Goal: Task Accomplishment & Management: Manage account settings

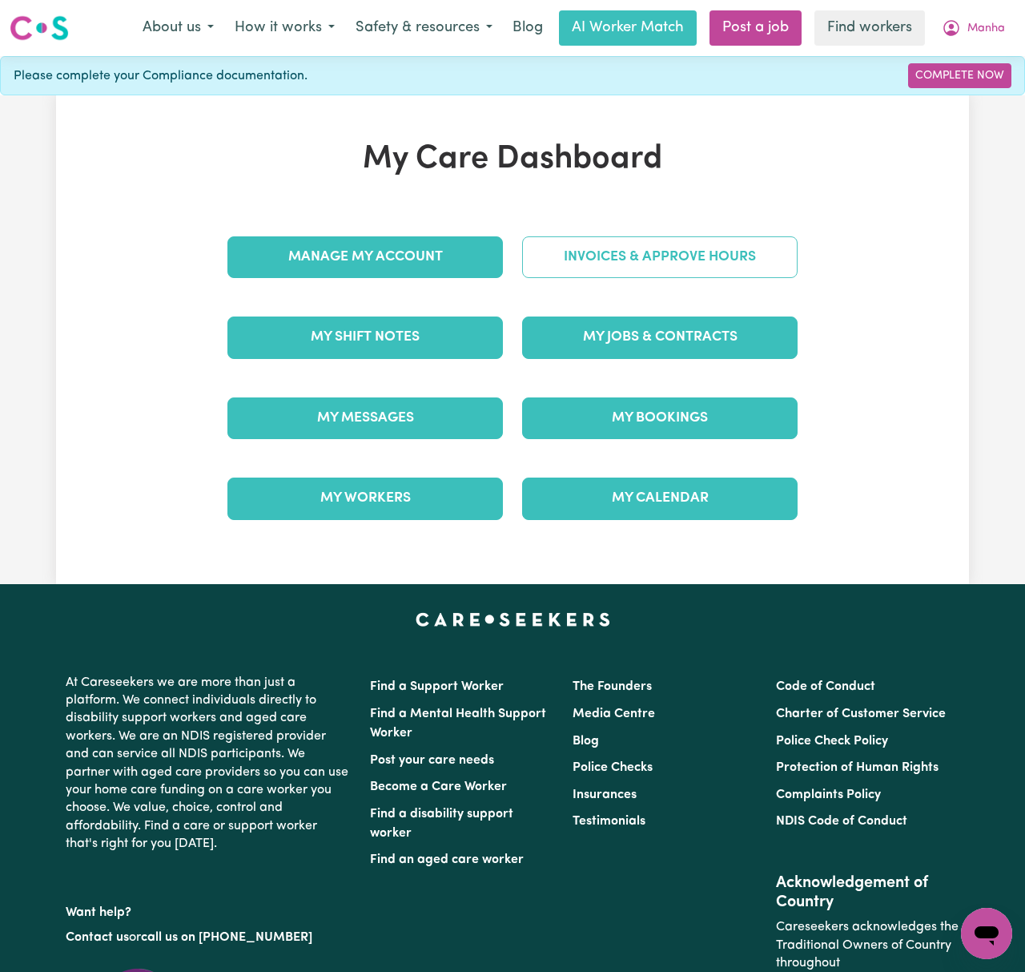
click at [721, 276] on link "Invoices & Approve Hours" at bounding box center [660, 257] width 276 height 42
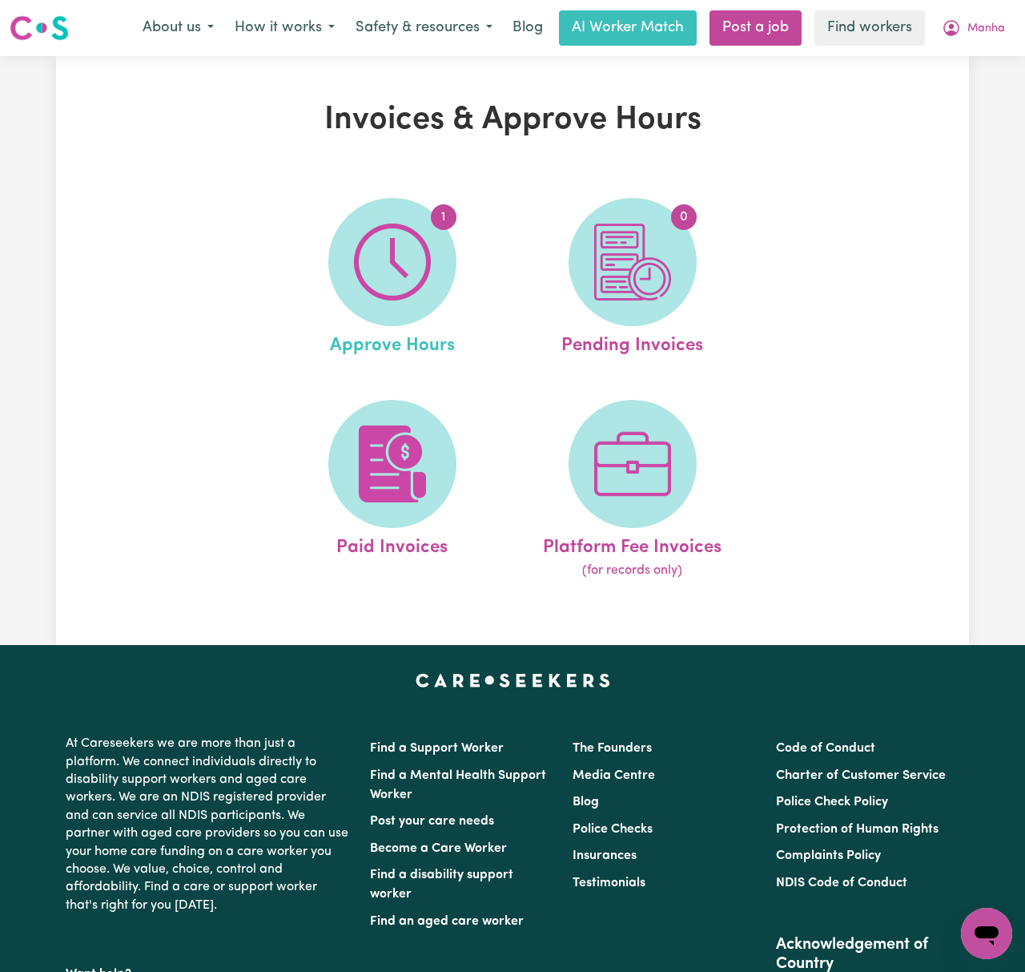
click at [460, 264] on link "1 Approve Hours" at bounding box center [392, 279] width 231 height 162
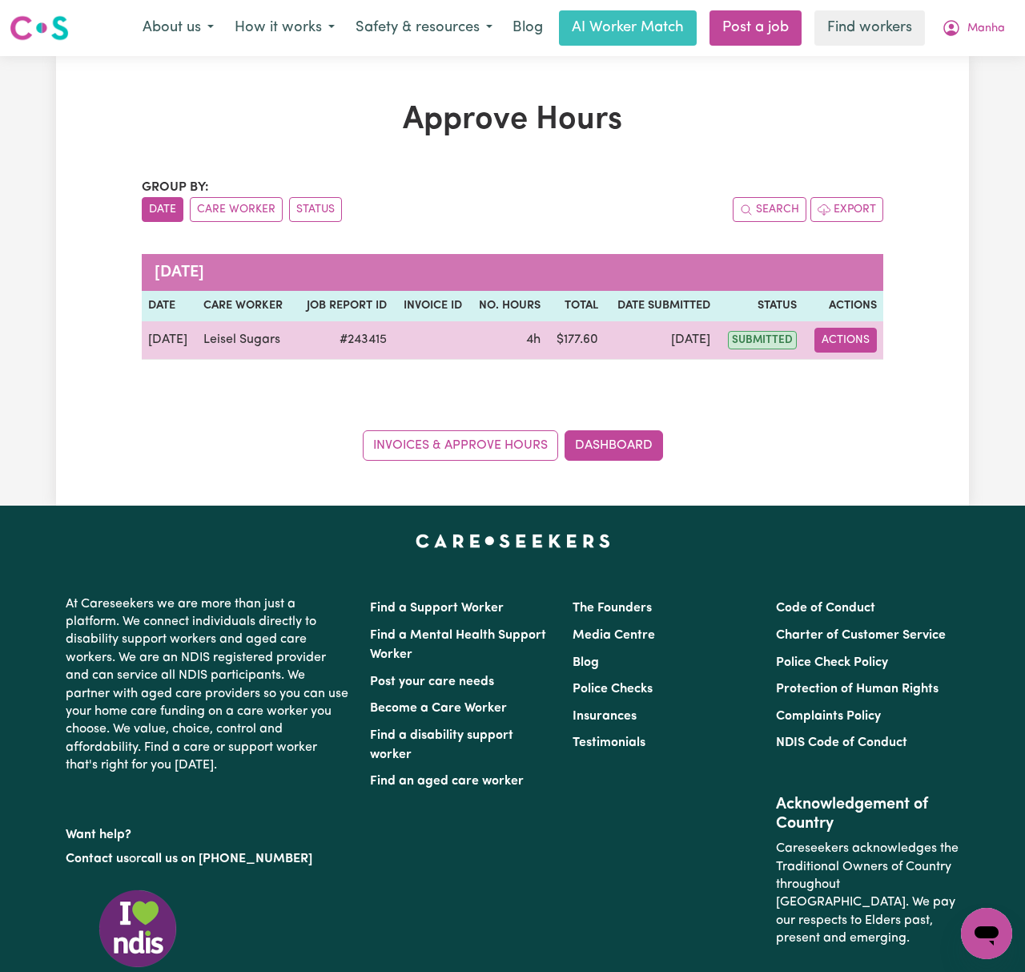
click at [840, 352] on td "Actions" at bounding box center [843, 340] width 80 height 38
click at [854, 343] on button "Actions" at bounding box center [846, 340] width 62 height 25
click at [885, 386] on link "View Job Report" at bounding box center [883, 377] width 137 height 32
select select "pm"
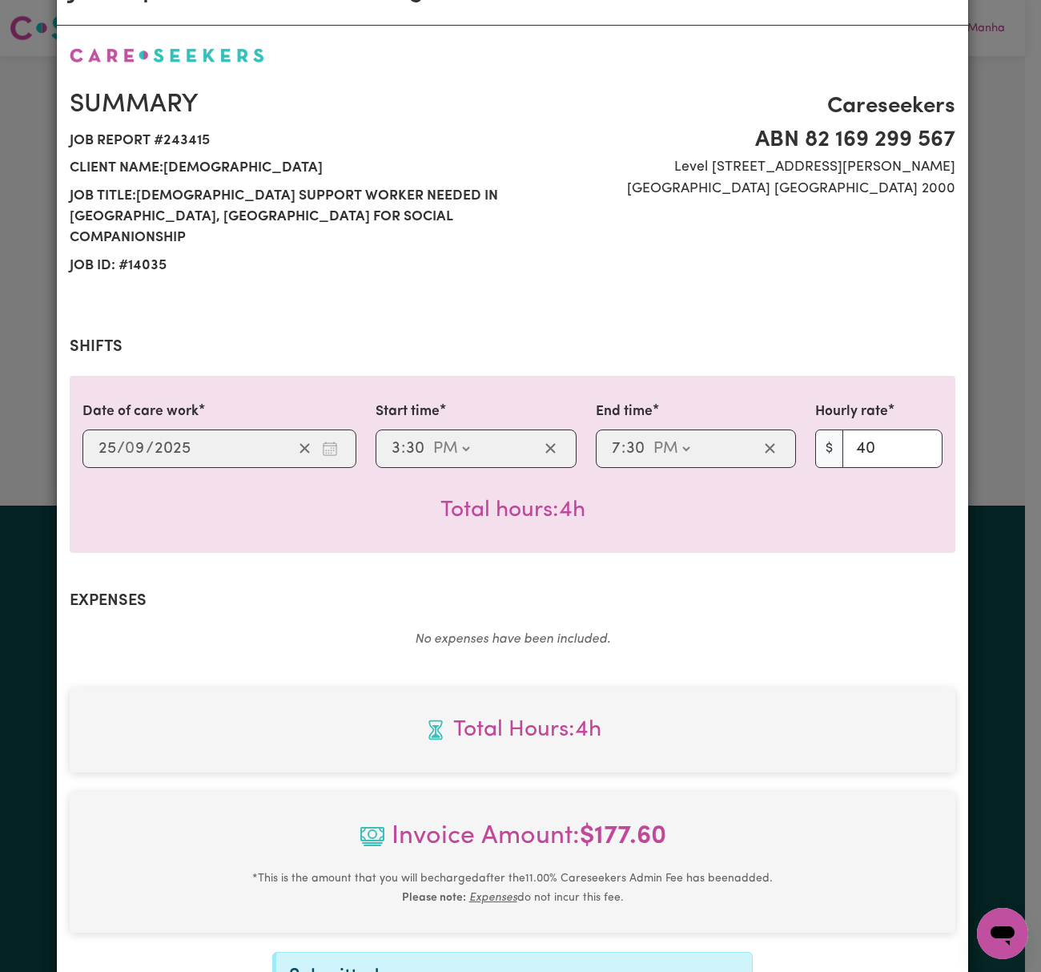
scroll to position [287, 0]
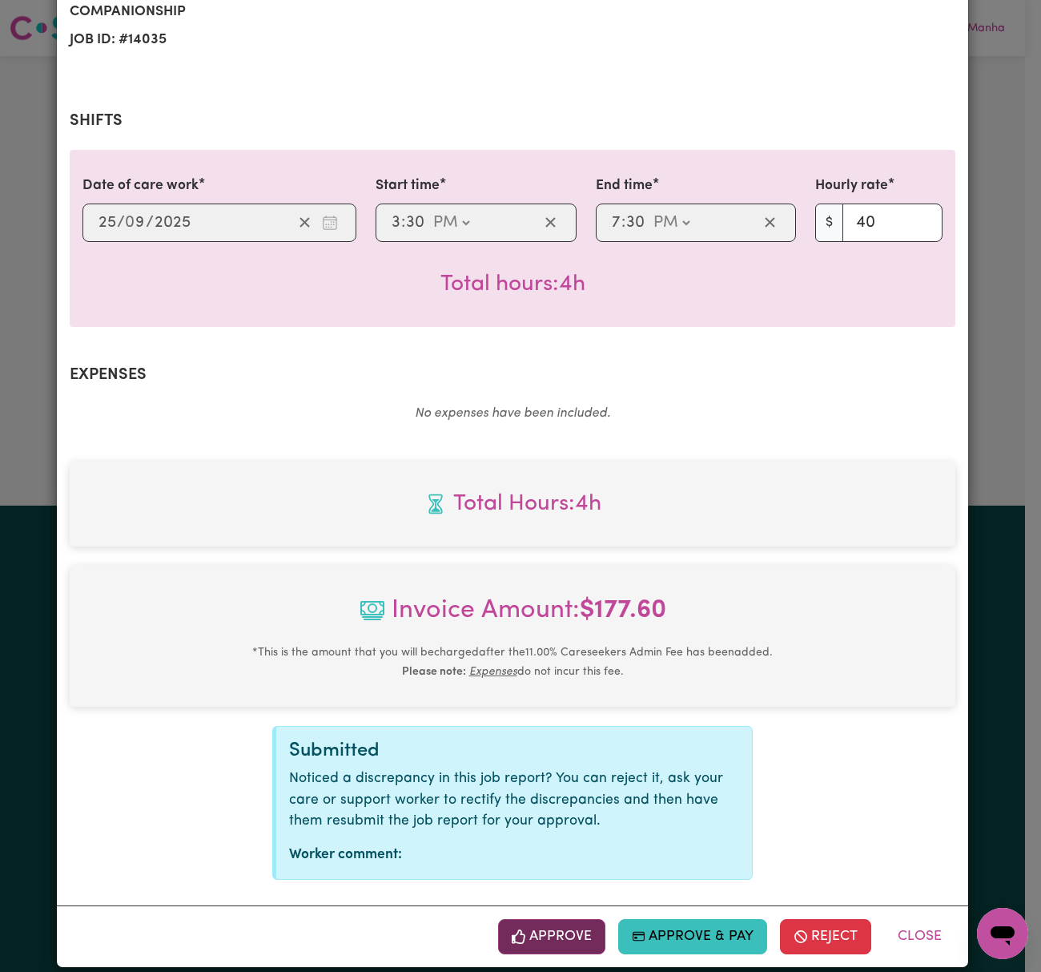
click at [549, 933] on button "Approve" at bounding box center [551, 936] width 107 height 35
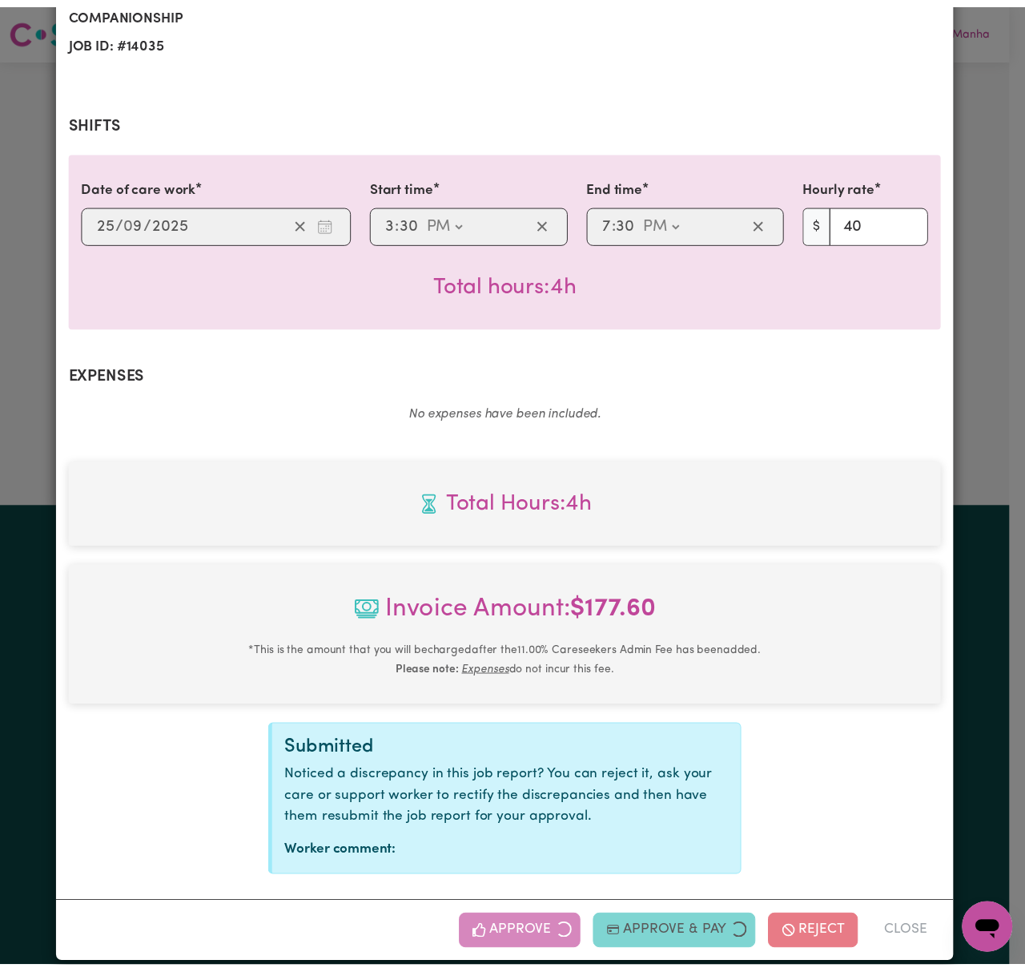
scroll to position [29, 0]
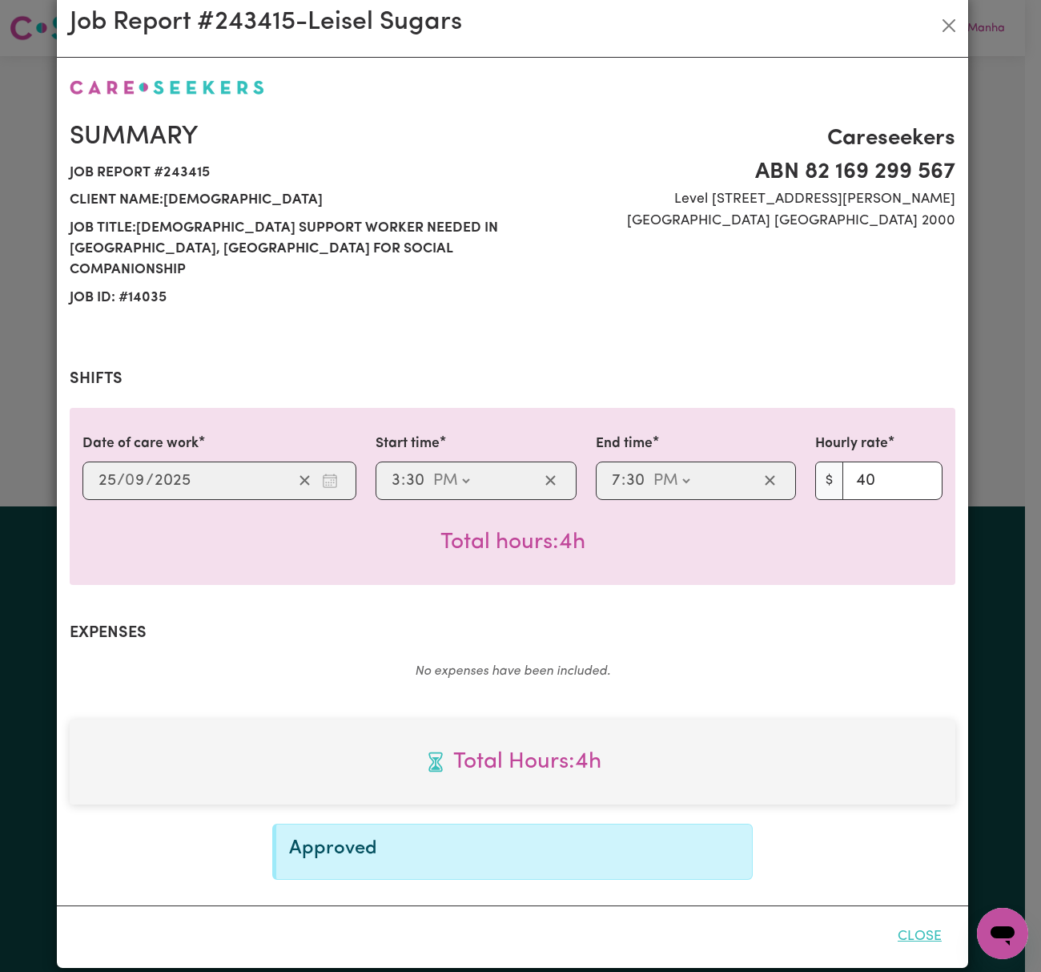
click at [910, 919] on button "Close" at bounding box center [919, 936] width 71 height 35
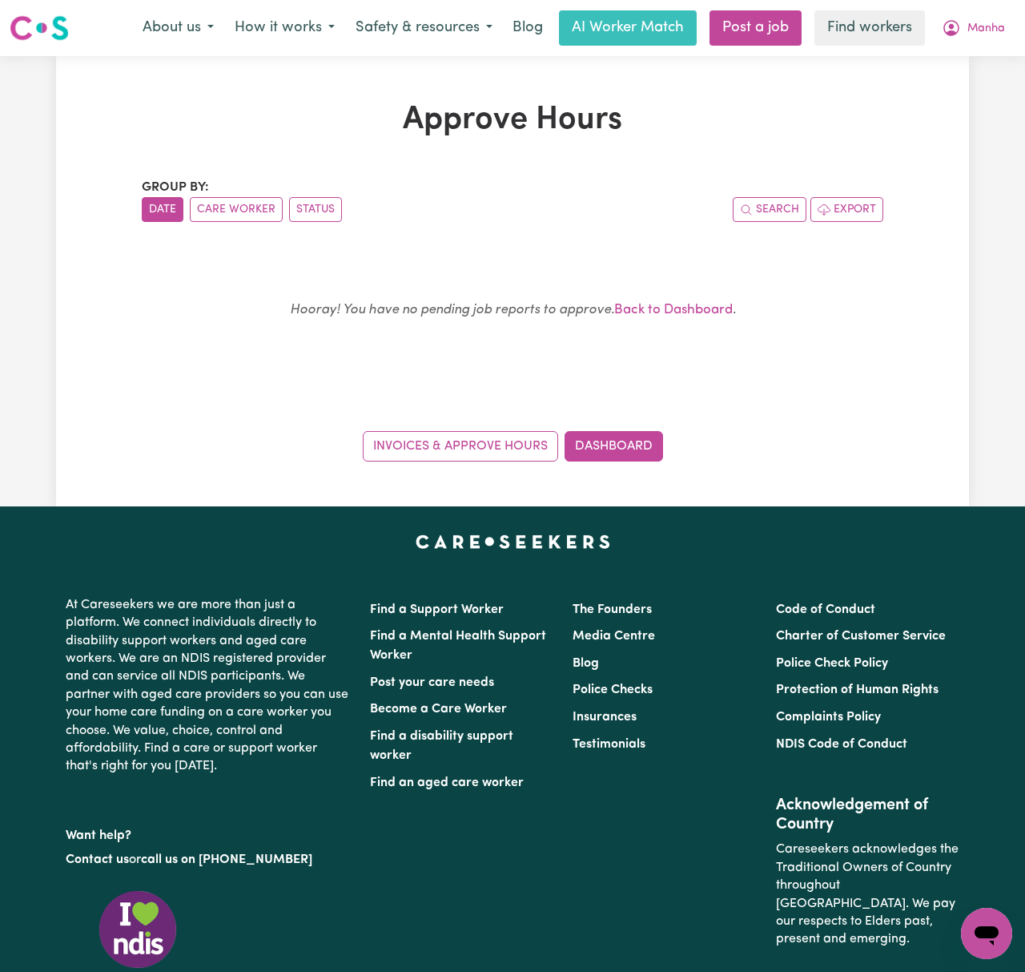
click at [974, 8] on nav "Menu About us How it works Safety & resources Blog AI Worker Match Post a job F…" at bounding box center [512, 28] width 1025 height 56
click at [985, 19] on button "Manha" at bounding box center [973, 28] width 84 height 34
click at [990, 52] on link "My Dashboard" at bounding box center [951, 62] width 127 height 30
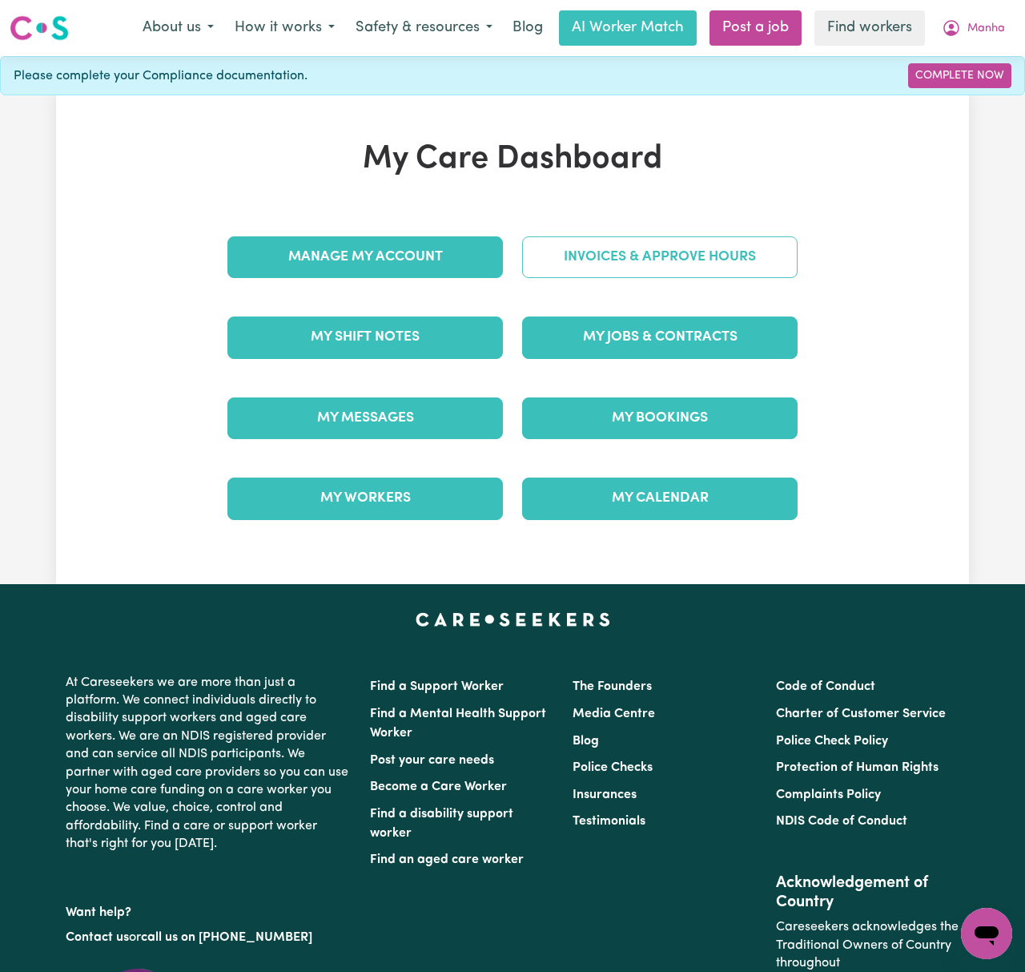
click at [622, 256] on link "Invoices & Approve Hours" at bounding box center [660, 257] width 276 height 42
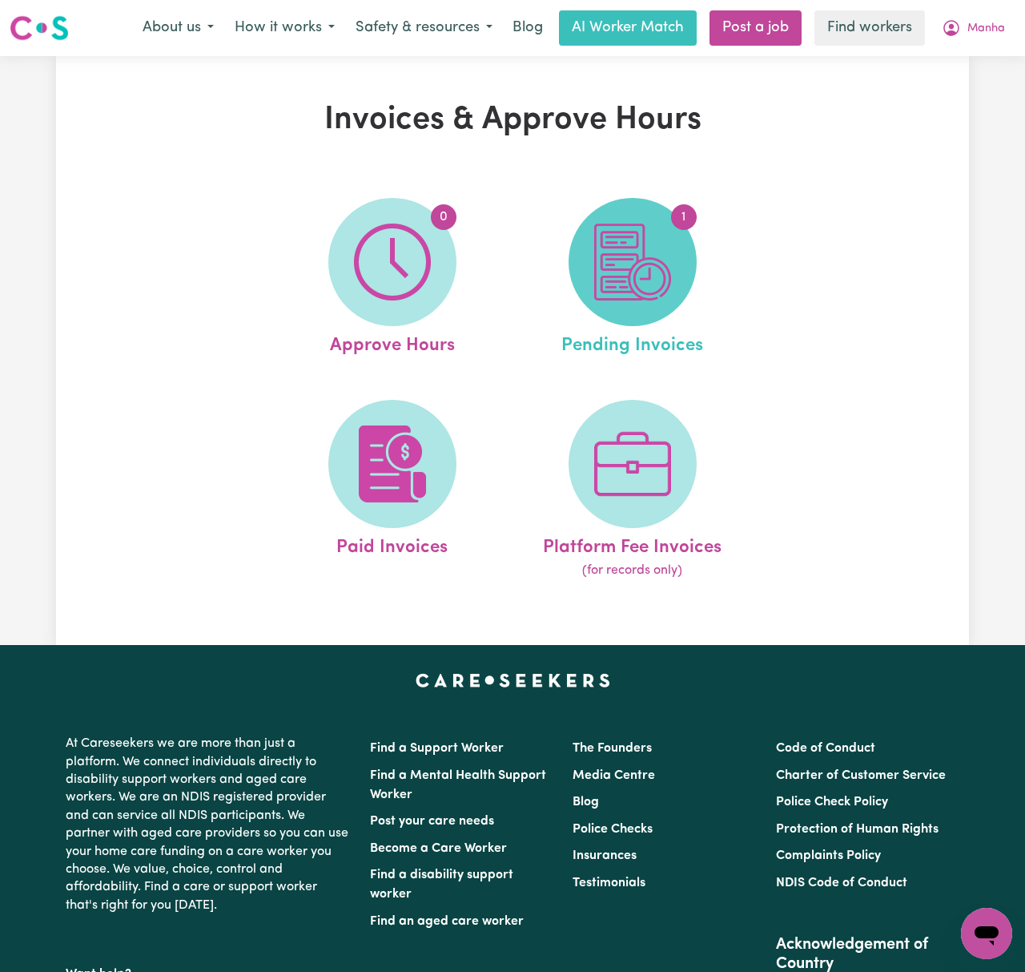
click at [635, 270] on img at bounding box center [632, 261] width 77 height 77
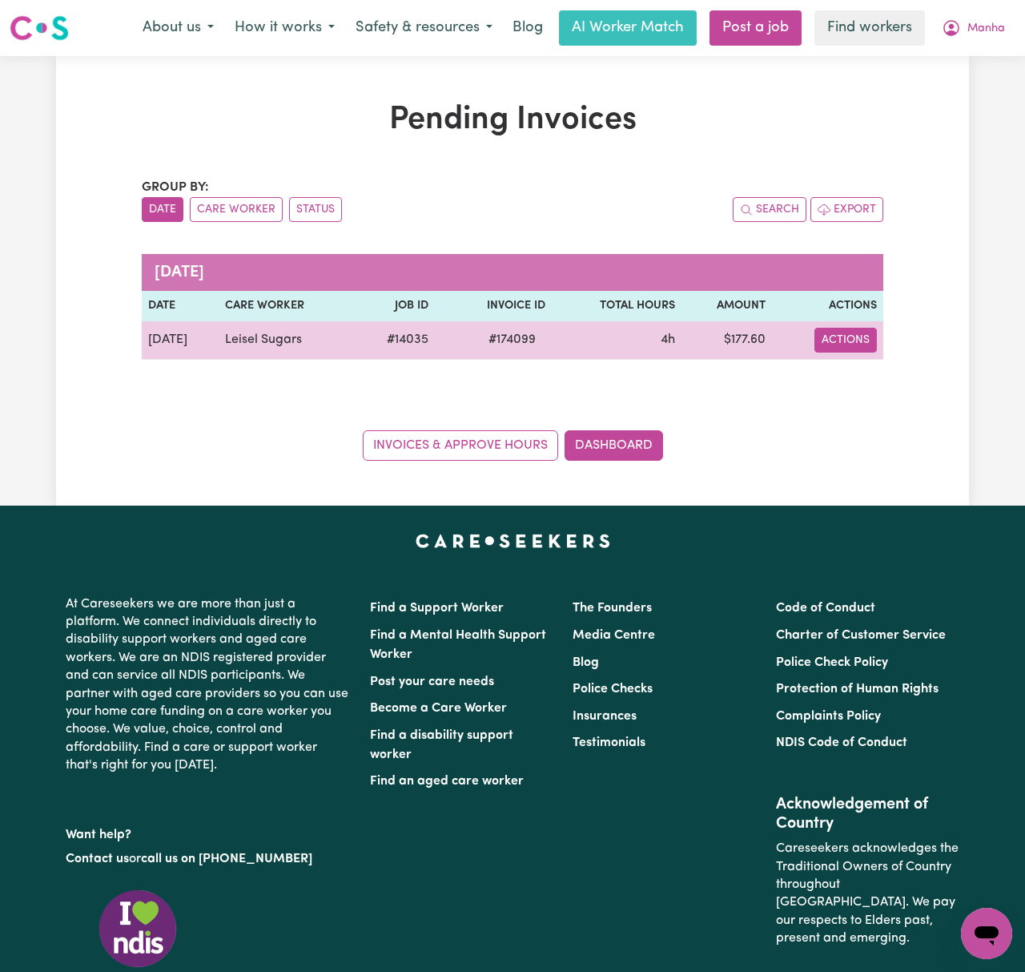
drag, startPoint x: 844, startPoint y: 343, endPoint x: 865, endPoint y: 349, distance: 21.8
click at [844, 344] on button "Actions" at bounding box center [846, 340] width 62 height 25
click at [884, 379] on link "Download Invoice" at bounding box center [888, 377] width 147 height 32
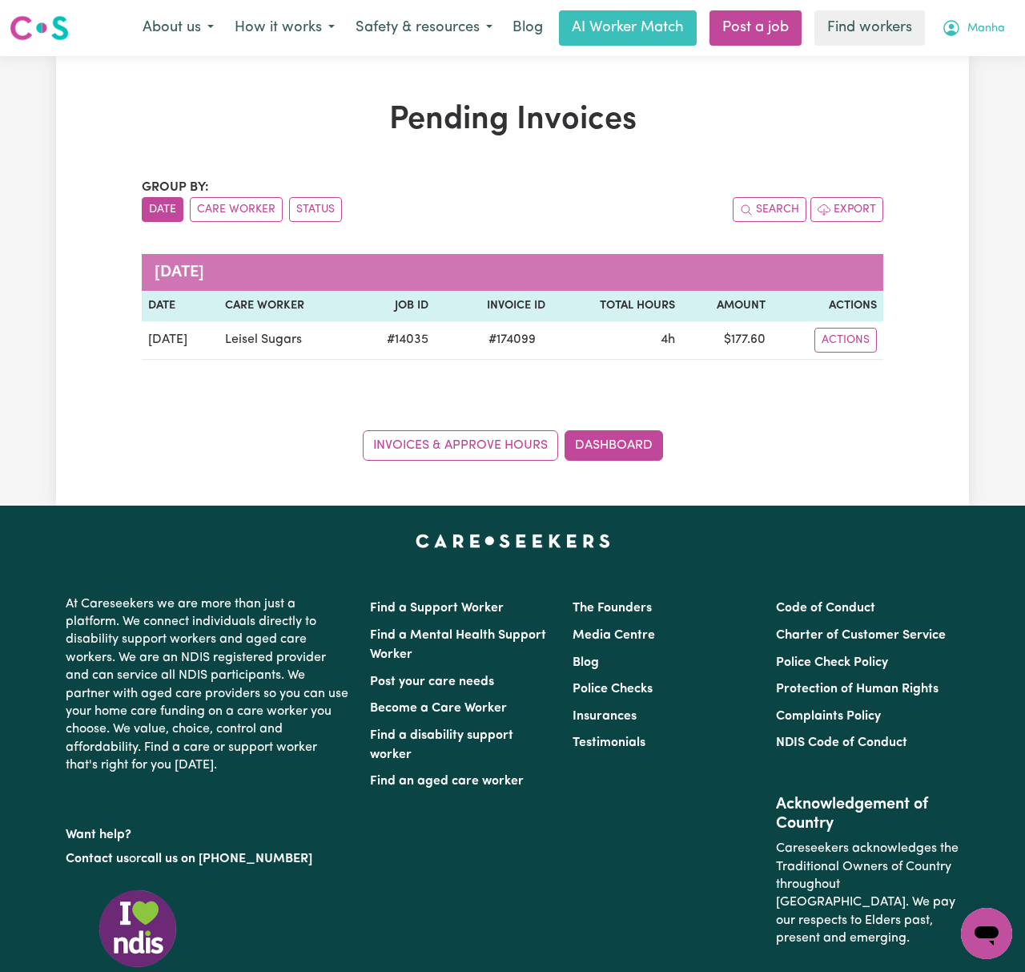
click at [945, 40] on button "Manha" at bounding box center [973, 28] width 84 height 34
click at [997, 58] on link "My Dashboard" at bounding box center [951, 62] width 127 height 30
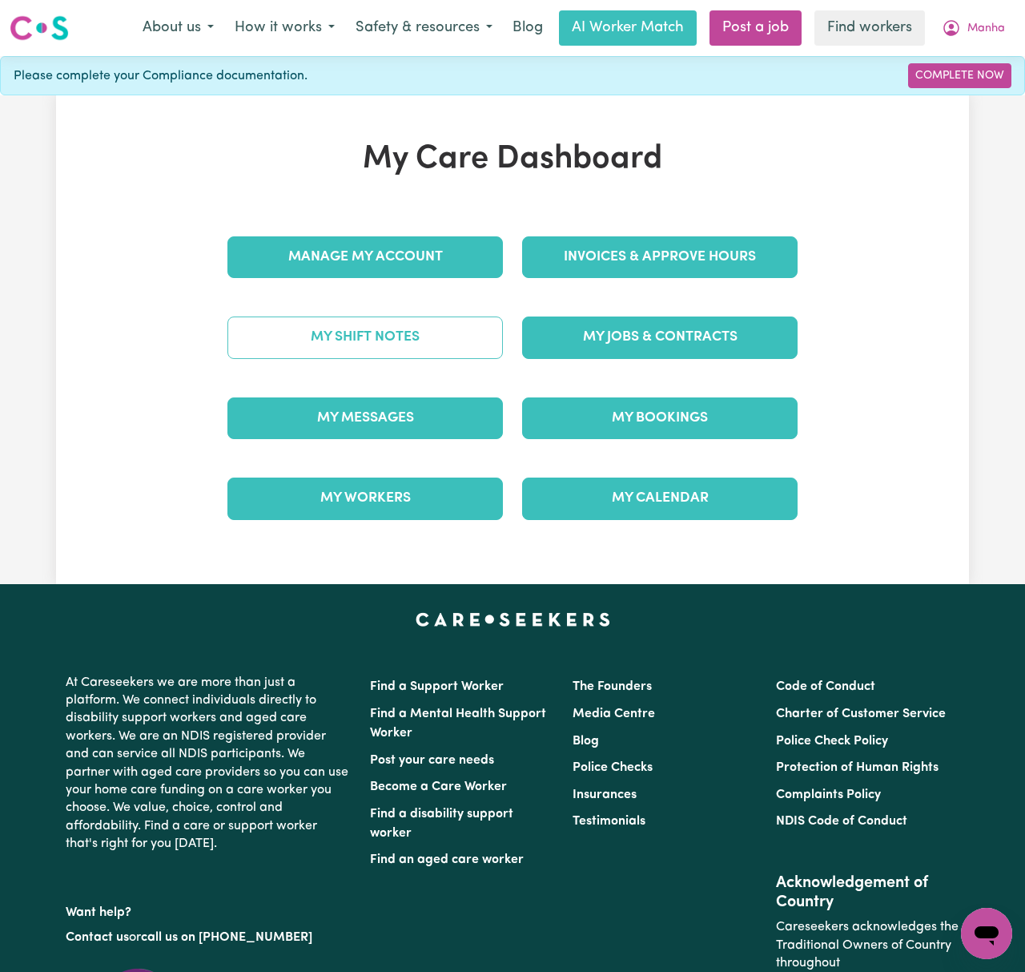
click at [453, 331] on link "My Shift Notes" at bounding box center [365, 337] width 276 height 42
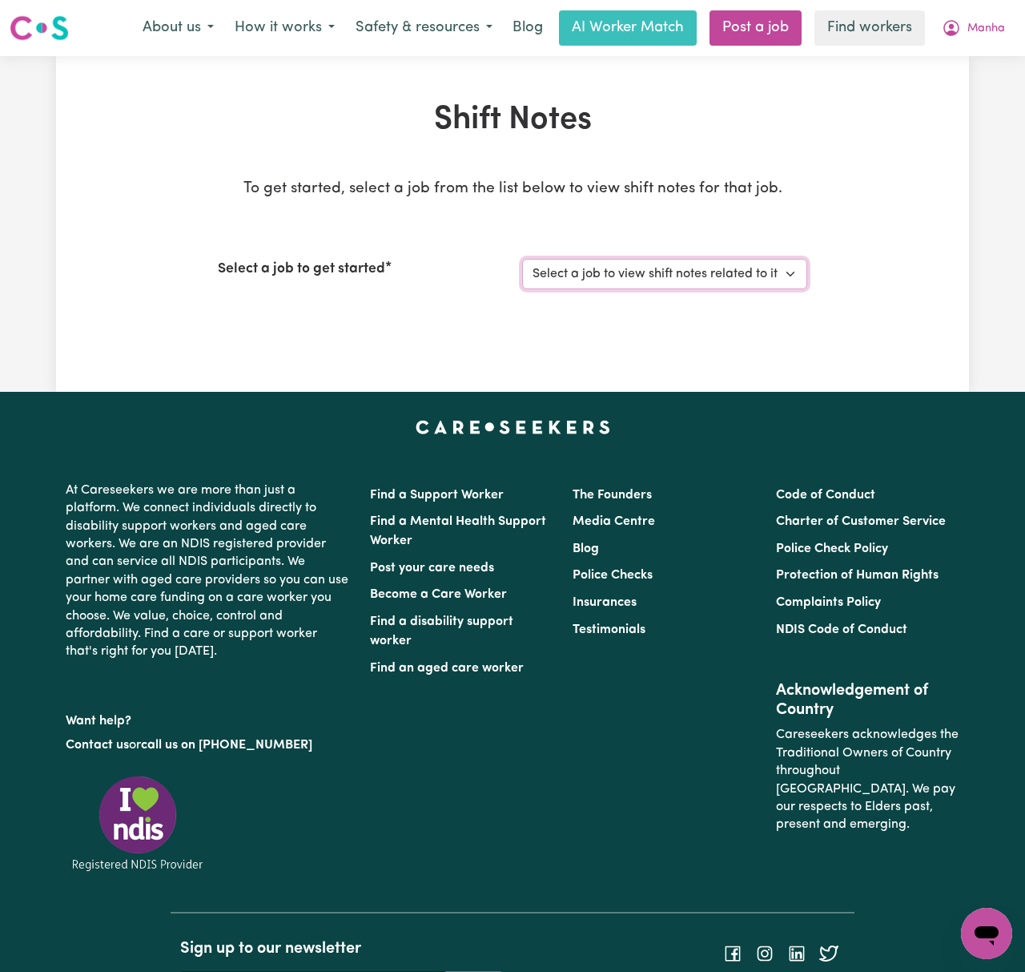
click at [663, 272] on select "Select a job to view shift notes related to it... [DEMOGRAPHIC_DATA] Support Wo…" at bounding box center [664, 274] width 285 height 30
select select "14035"
click at [522, 259] on select "Select a job to view shift notes related to it... [DEMOGRAPHIC_DATA] Support Wo…" at bounding box center [664, 274] width 285 height 30
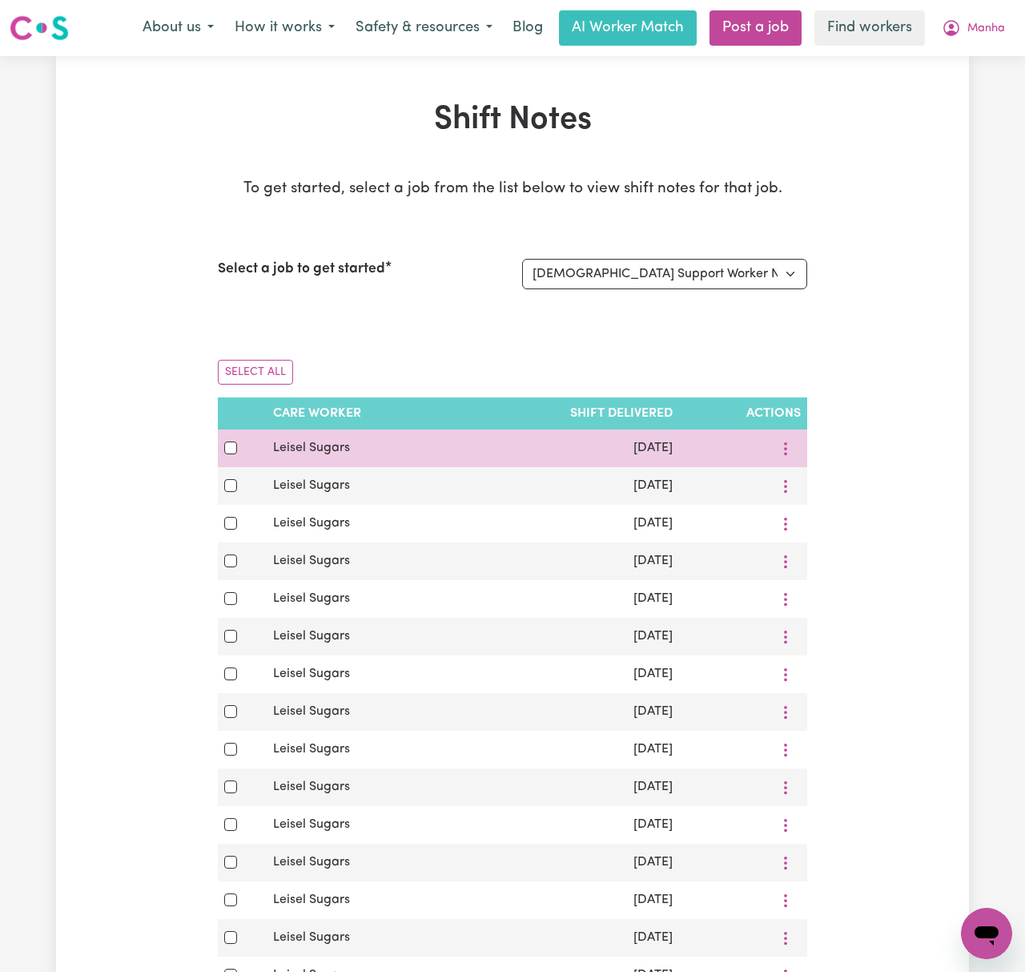
click at [222, 453] on td at bounding box center [242, 448] width 49 height 38
click at [231, 450] on input "checkbox" at bounding box center [230, 447] width 13 height 13
checkbox input "true"
drag, startPoint x: 327, startPoint y: 452, endPoint x: 263, endPoint y: 449, distance: 64.2
click at [263, 449] on tr "Leisel Sugars [DATE]" at bounding box center [512, 448] width 589 height 38
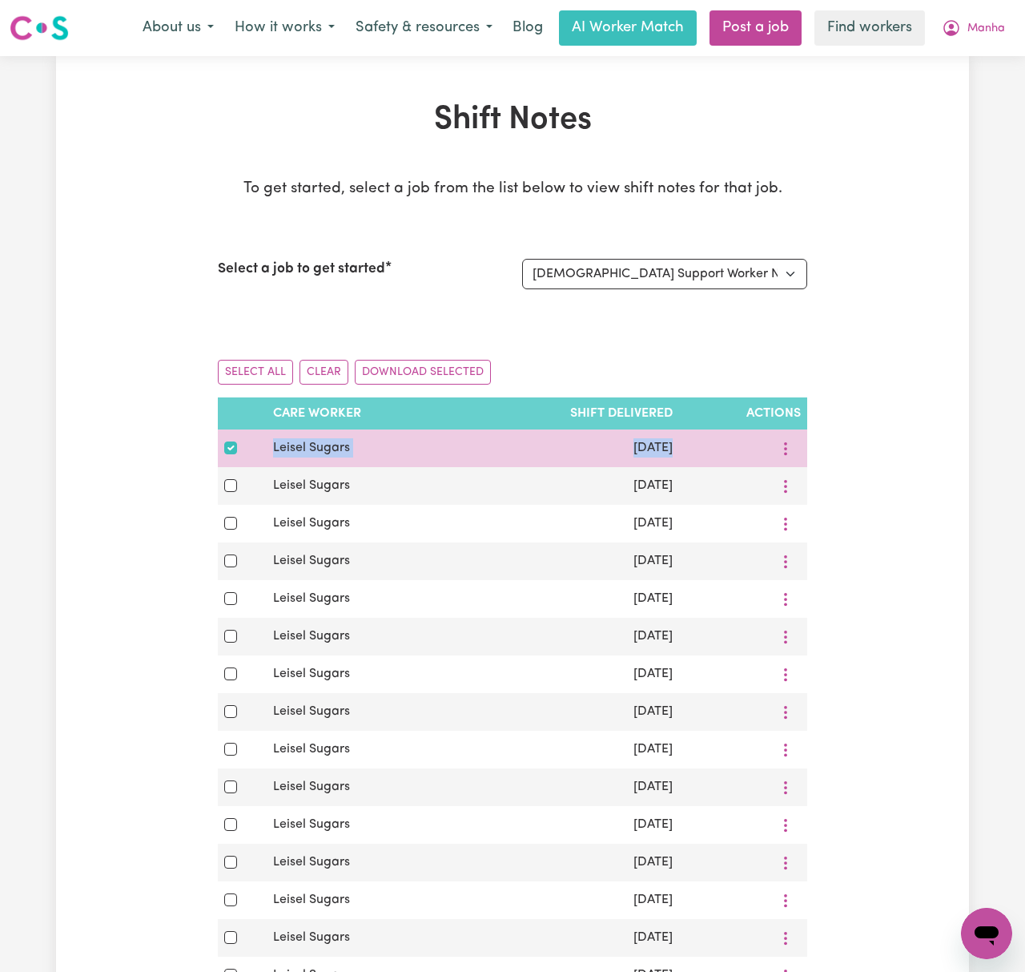
drag, startPoint x: 706, startPoint y: 453, endPoint x: 247, endPoint y: 447, distance: 459.8
click at [247, 447] on tr "Leisel Sugars [DATE]" at bounding box center [512, 448] width 589 height 38
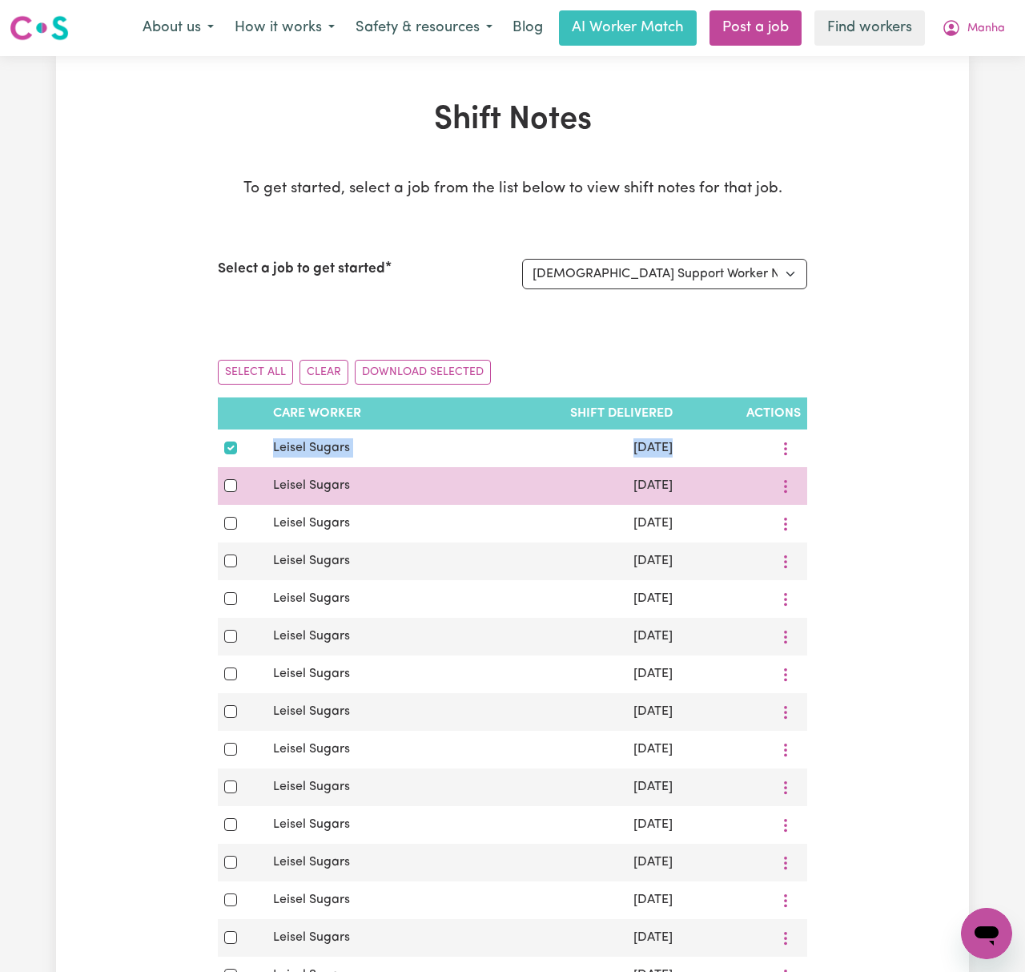
copy tr "Leisel Sugars [DATE]"
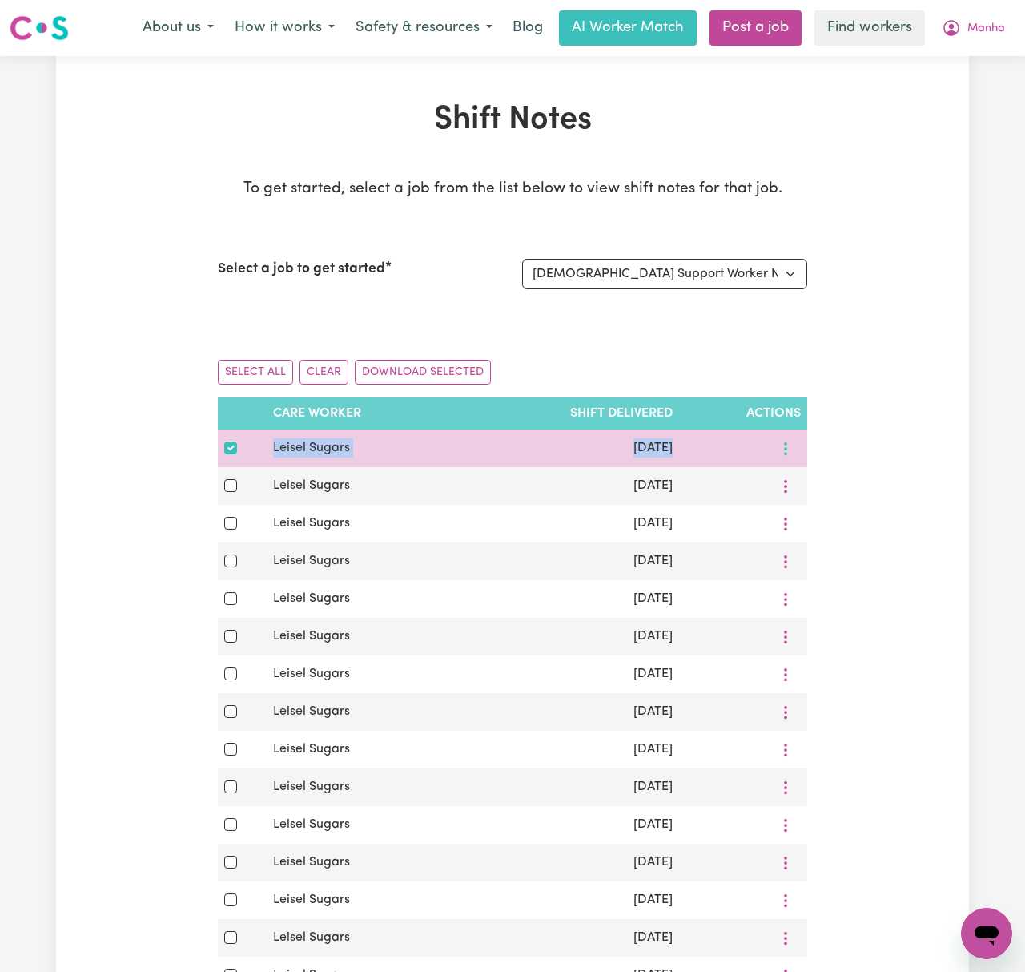
click at [785, 460] on button "More options" at bounding box center [786, 448] width 30 height 25
click at [798, 521] on link "Download" at bounding box center [837, 518] width 132 height 32
